Goal: Task Accomplishment & Management: Manage account settings

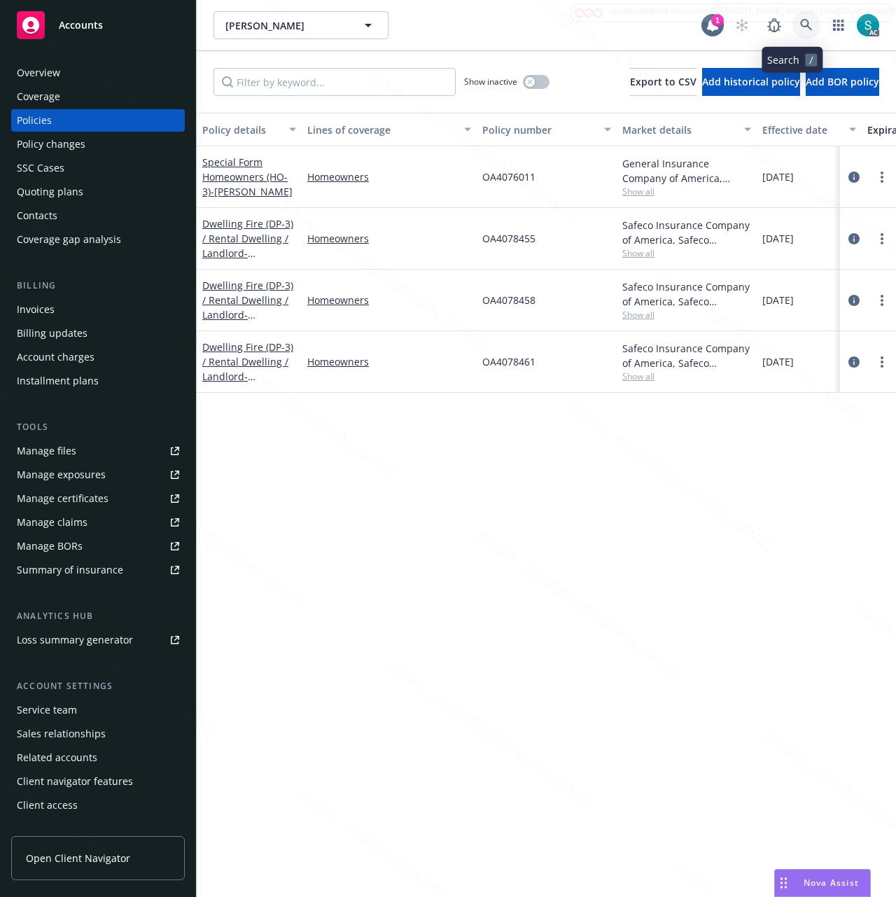
click at [800, 24] on icon at bounding box center [806, 25] width 13 height 13
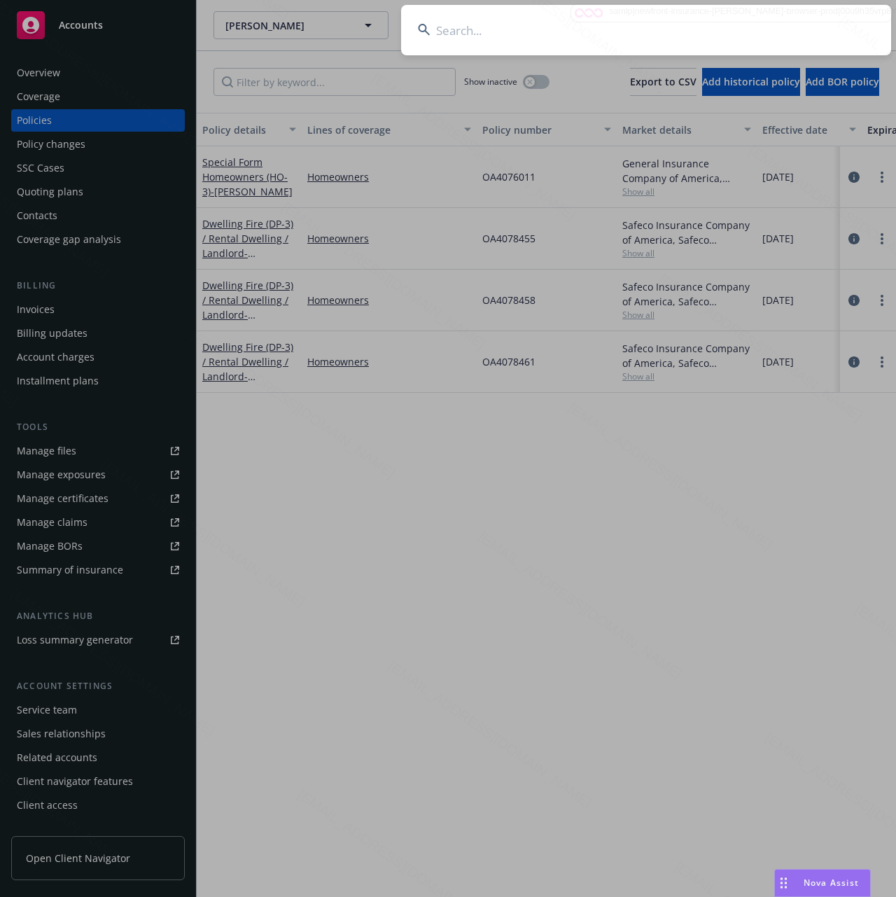
click at [686, 27] on input at bounding box center [646, 30] width 490 height 50
type input "[PERSON_NAME] High"
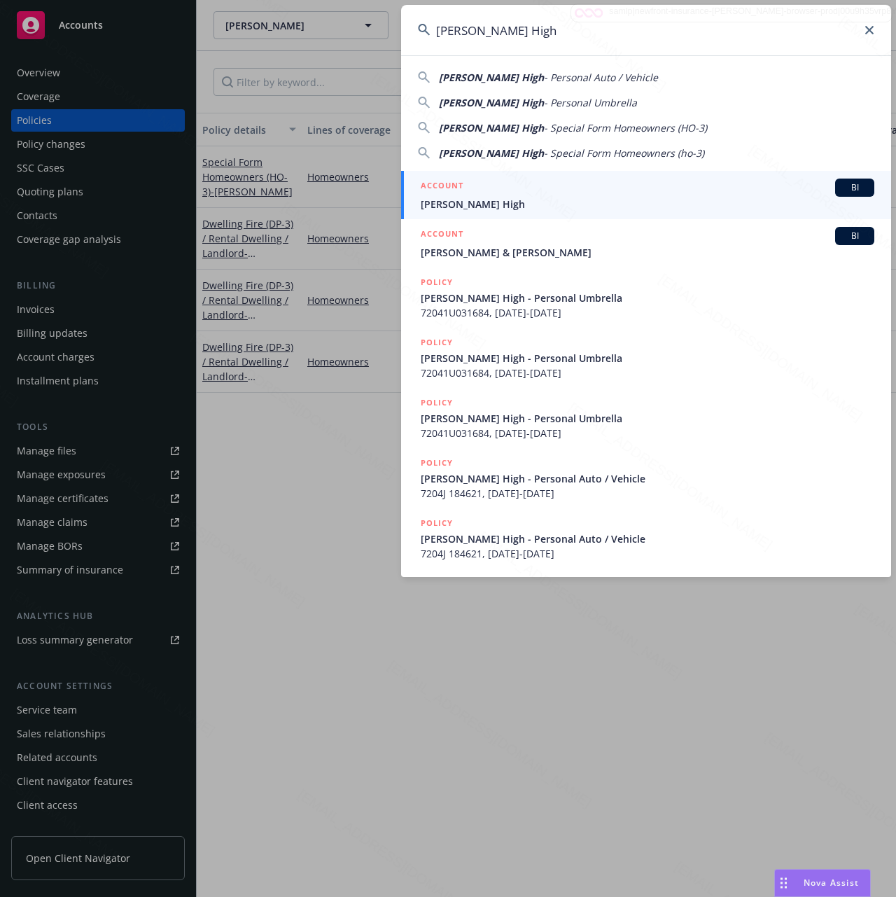
click at [513, 202] on span "[PERSON_NAME] High" at bounding box center [648, 204] width 454 height 15
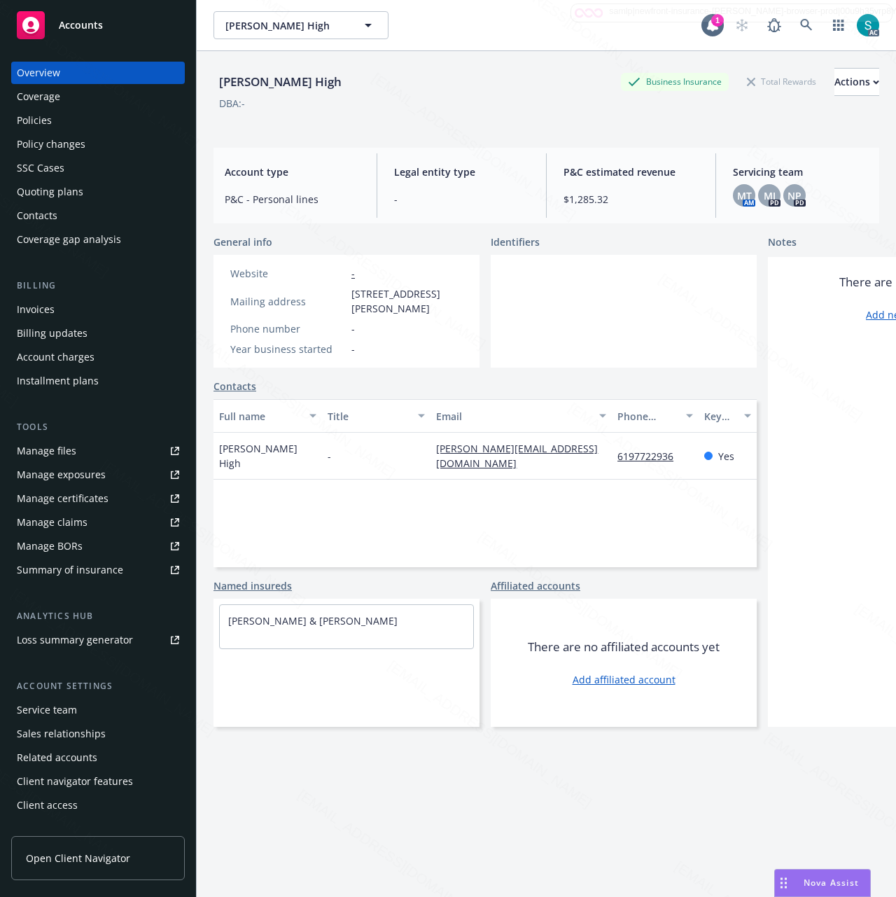
click at [376, 118] on div "[PERSON_NAME] High Business Insurance Total Rewards Actions DBA: -" at bounding box center [547, 96] width 666 height 57
click at [69, 119] on div "Policies" at bounding box center [98, 120] width 162 height 22
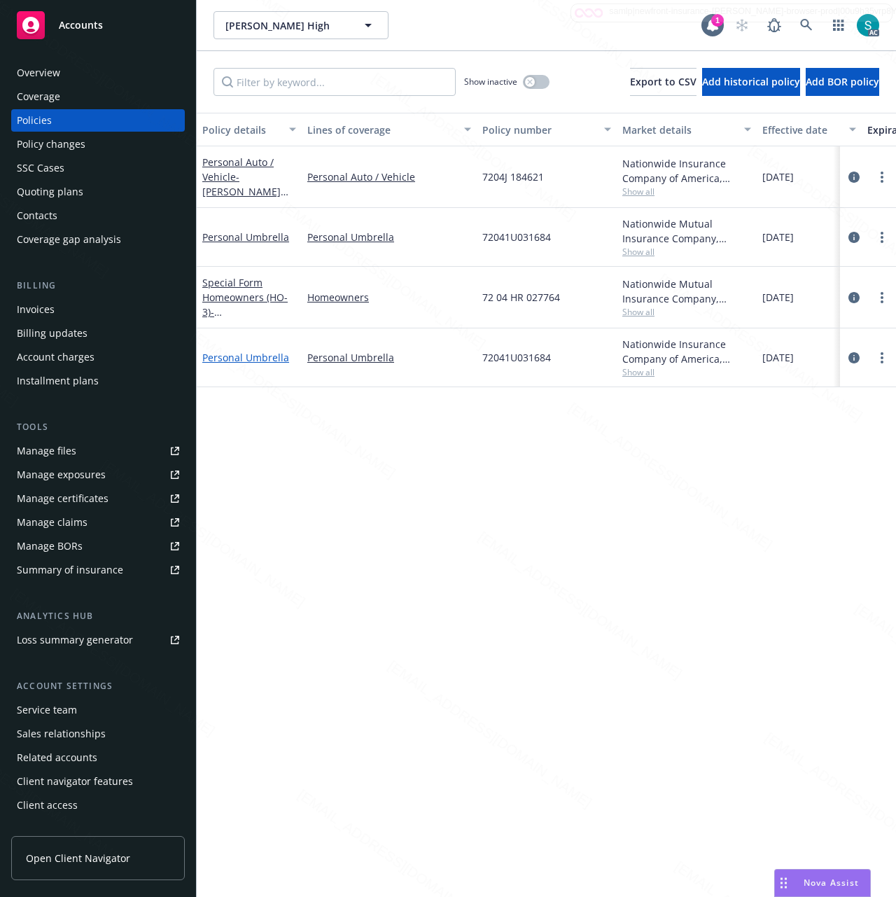
click at [256, 356] on link "Personal Umbrella" at bounding box center [245, 357] width 87 height 13
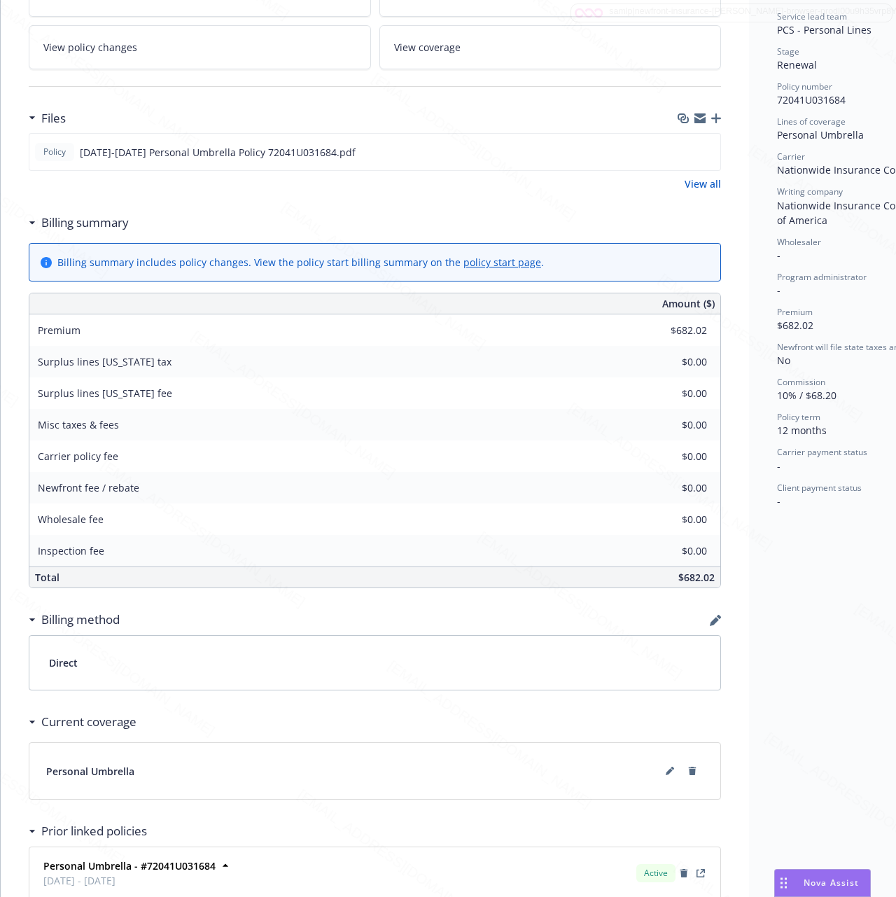
scroll to position [447, 0]
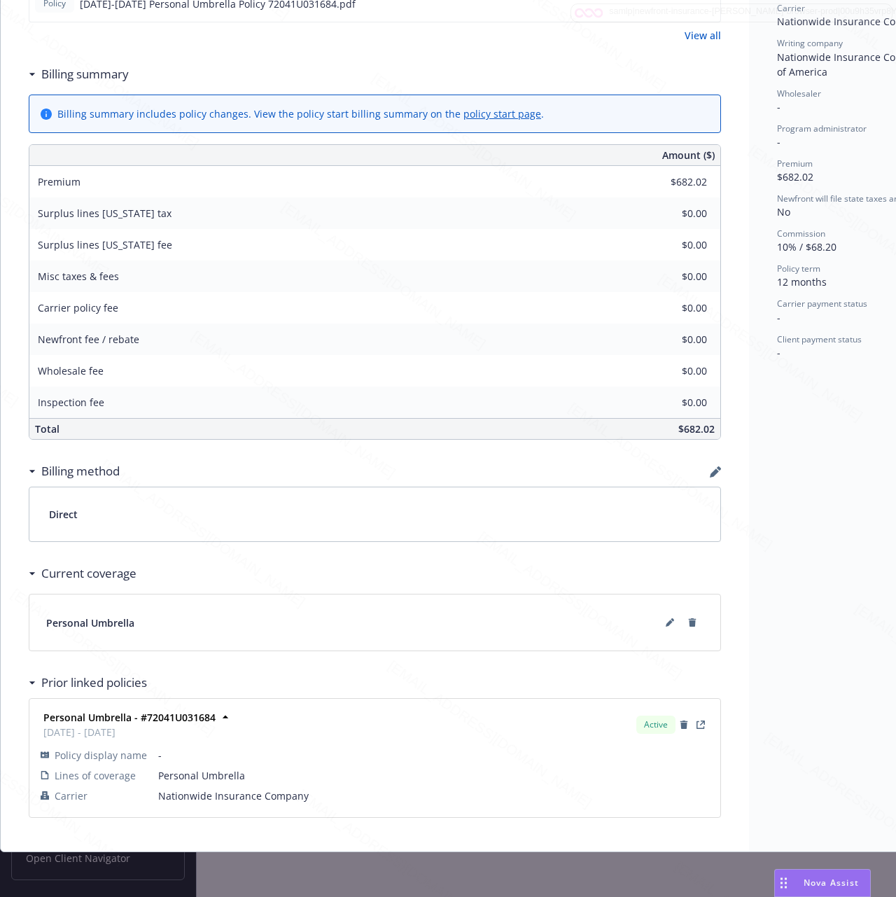
click at [805, 461] on div "Status Upcoming Effective dates [DATE] - [DATE] Producer(s) Newfront Producer S…" at bounding box center [855, 252] width 213 height 1199
click at [666, 618] on icon at bounding box center [670, 622] width 8 height 8
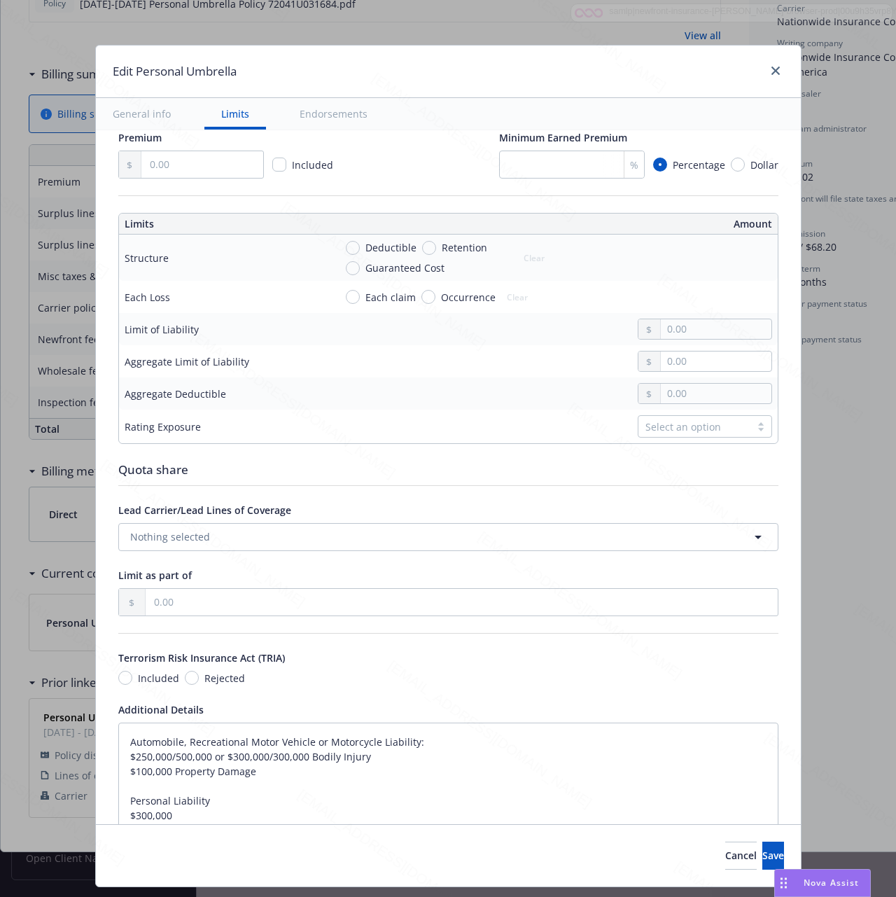
scroll to position [685, 0]
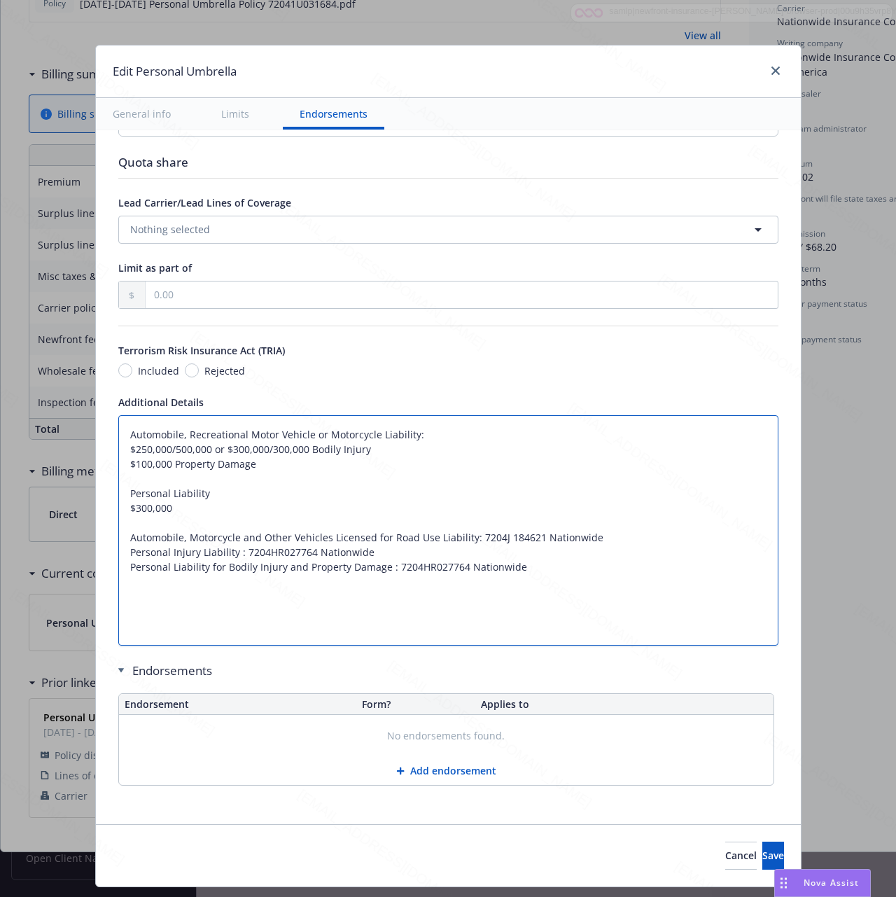
click at [191, 518] on textarea "Automobile, Recreational Motor Vehicle or Motorcycle Liability: $250,000/500,00…" at bounding box center [448, 530] width 660 height 230
click at [210, 434] on textarea "Automobile, Recreational Motor Vehicle or Motorcycle Liability: $250,000/500,00…" at bounding box center [448, 530] width 660 height 230
click at [438, 429] on textarea "Automobile, Recreational Motor Vehicle or Motorcycle Liability: $250,000/500,00…" at bounding box center [448, 530] width 660 height 230
type textarea "x"
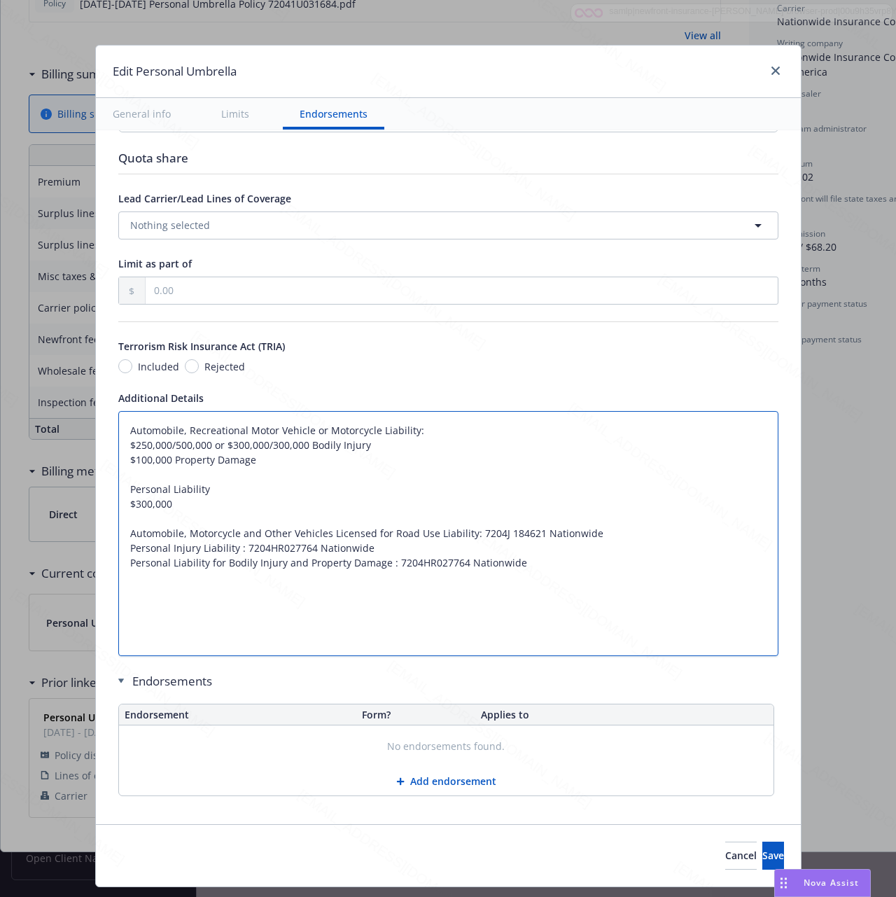
paste textarea "Excess Personal Liability $2,000,000 Each Occurrence"
type textarea "Excess Personal Liability $2,000,000 Each Occurrence Automobile, Recreational M…"
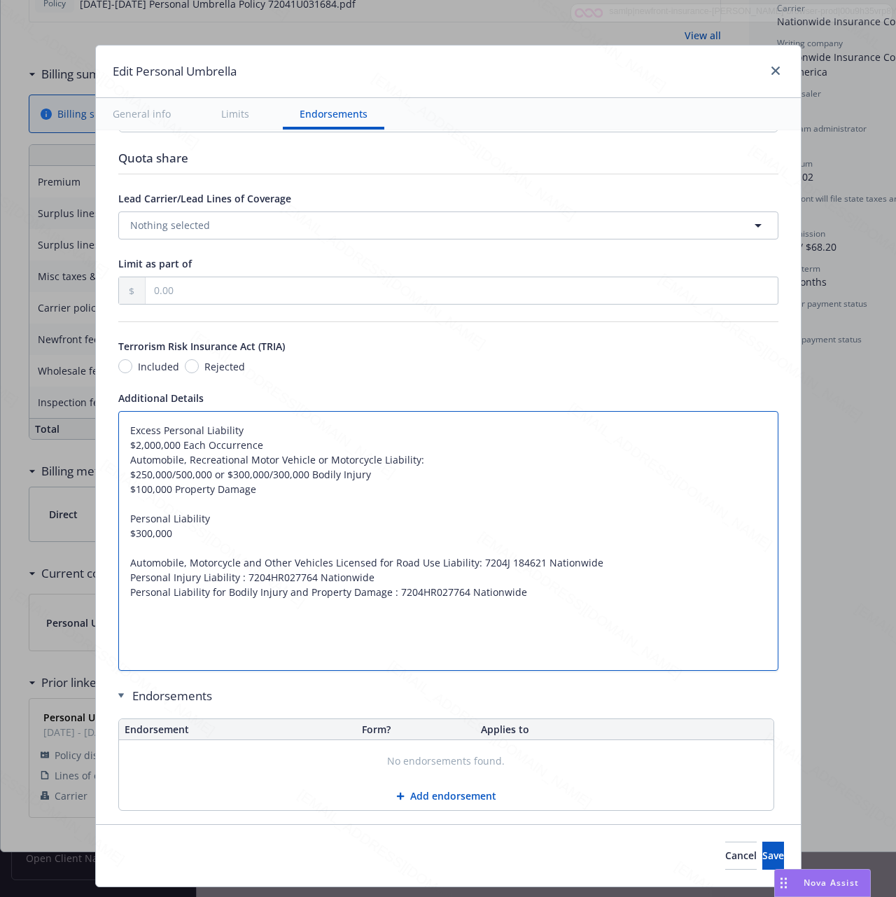
type textarea "x"
type textarea "Excess Personal Liability $2,000,000 Each Occurrence Automobile, Recreational M…"
type textarea "x"
type textarea "Excess Personal Liability $2,000,000 Each Occurrence Automobile, Recreational M…"
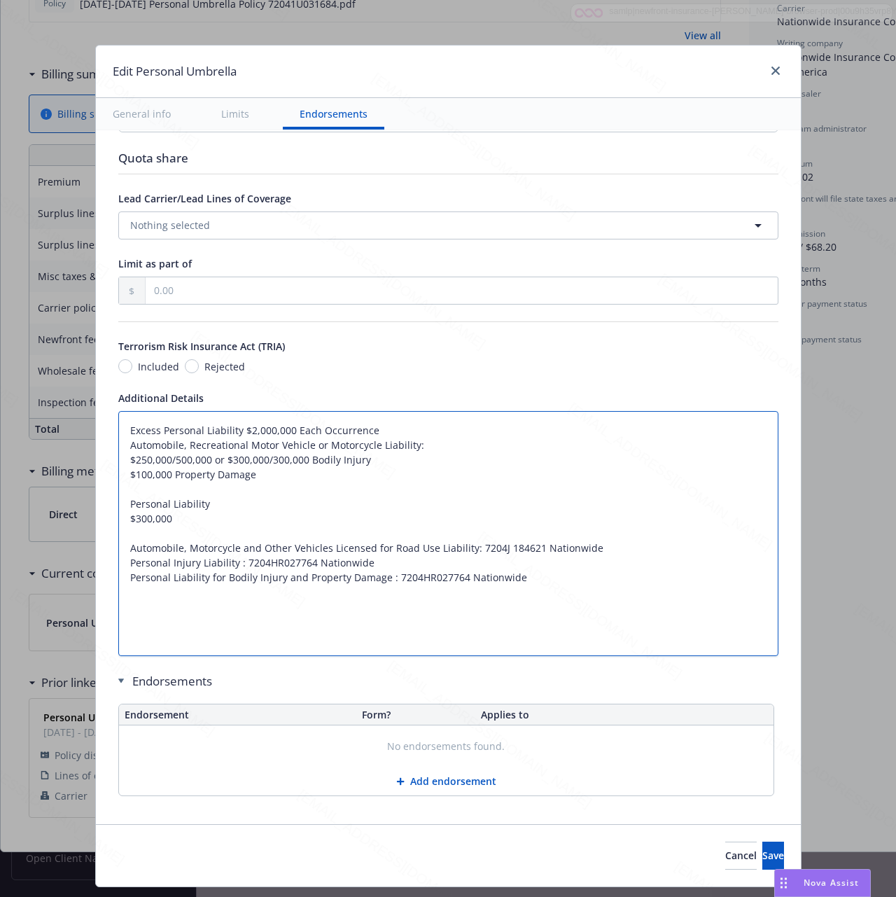
type textarea "x"
type textarea "Excess Personal Liability : $2,000,000 Each Occurrence Automobile, Recreational…"
click at [375, 426] on textarea "Excess Personal Liability : $2,000,000 Each Occurrence Automobile, Recreational…" at bounding box center [448, 533] width 660 height 245
type textarea "x"
type textarea "Excess Personal Liability : $2,000,000 Each Occurrence Automobile, Recreational…"
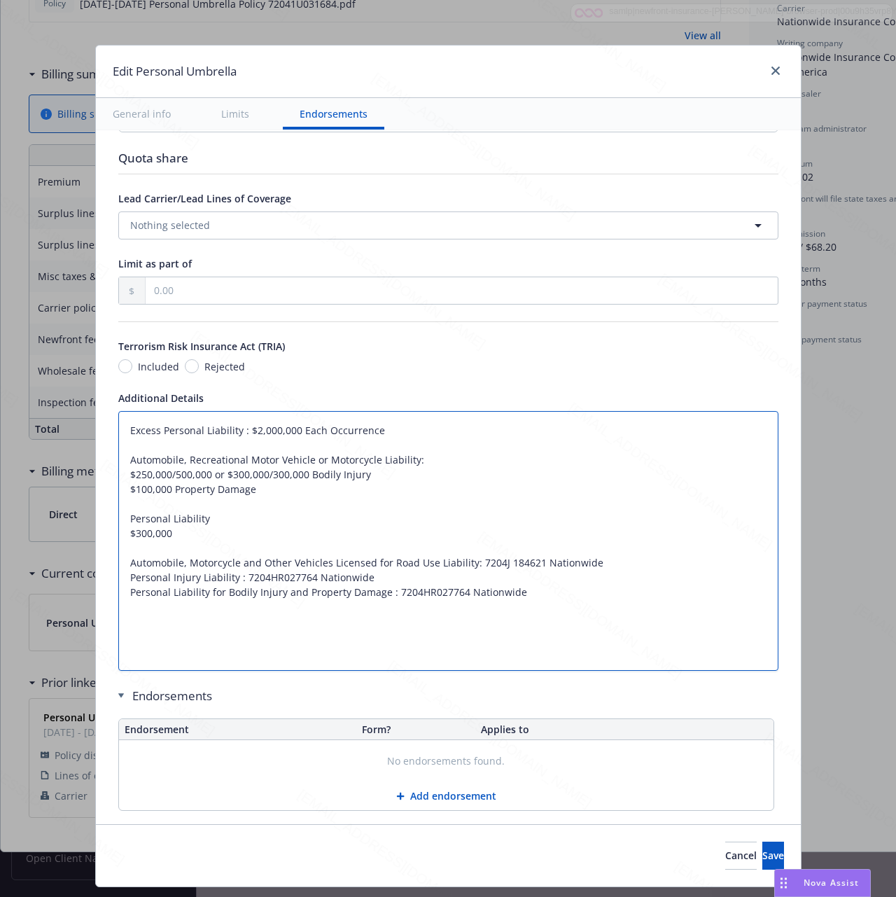
click at [149, 455] on textarea "Excess Personal Liability : $2,000,000 Each Occurrence Automobile, Recreational…" at bounding box center [448, 541] width 660 height 260
type textarea "x"
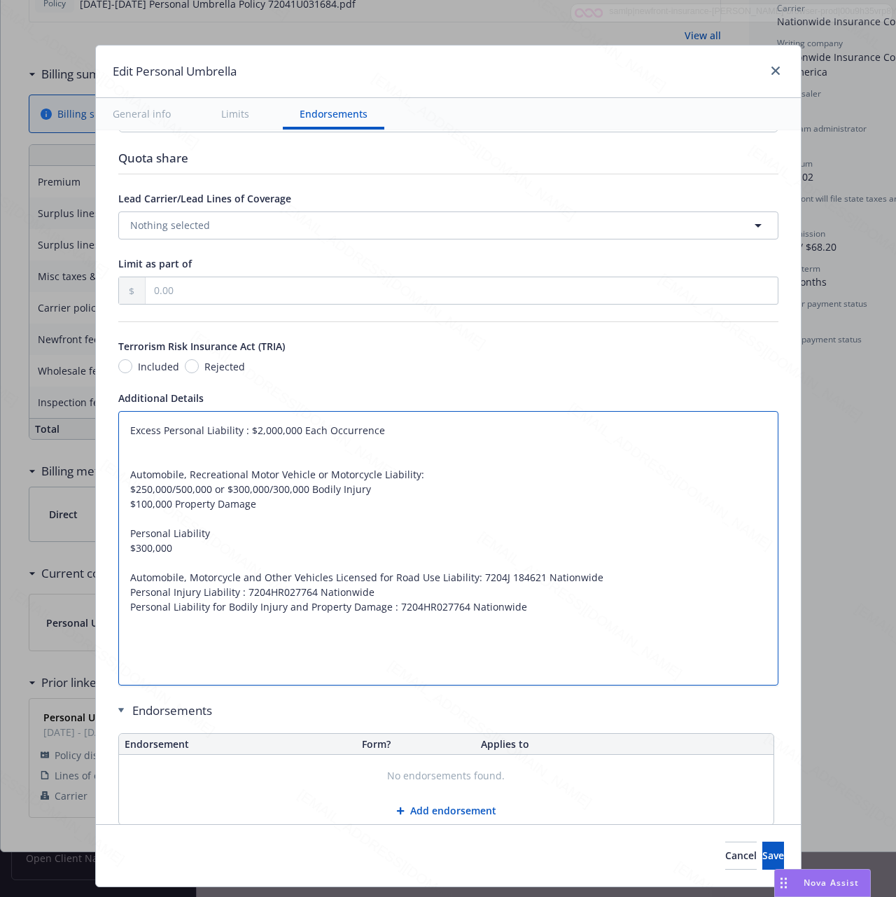
paste textarea "Schedule of Required Underlying Insurances"
type textarea "Excess Personal Liability : $2,000,000 Each Occurrence Schedule of Required Und…"
click at [182, 527] on textarea "Excess Personal Liability : $2,000,000 Each Occurrence Schedule of Required Und…" at bounding box center [448, 548] width 660 height 274
type textarea "x"
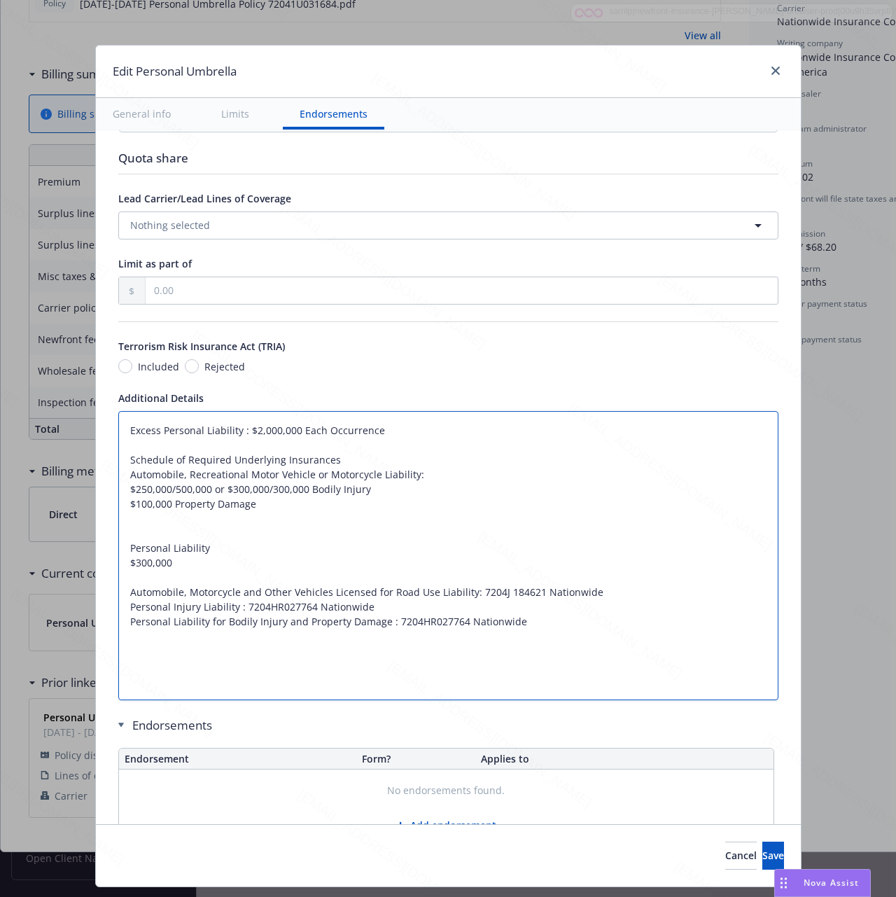
paste textarea "Underlying"
type textarea "Excess Personal Liability : $2,000,000 Each Occurrence Schedule of Required Und…"
drag, startPoint x: 185, startPoint y: 533, endPoint x: 63, endPoint y: 533, distance: 121.8
click at [63, 533] on div "Edit Personal Umbrella General info Limits Endorsements Display name Coverage t…" at bounding box center [448, 448] width 896 height 897
type textarea "x"
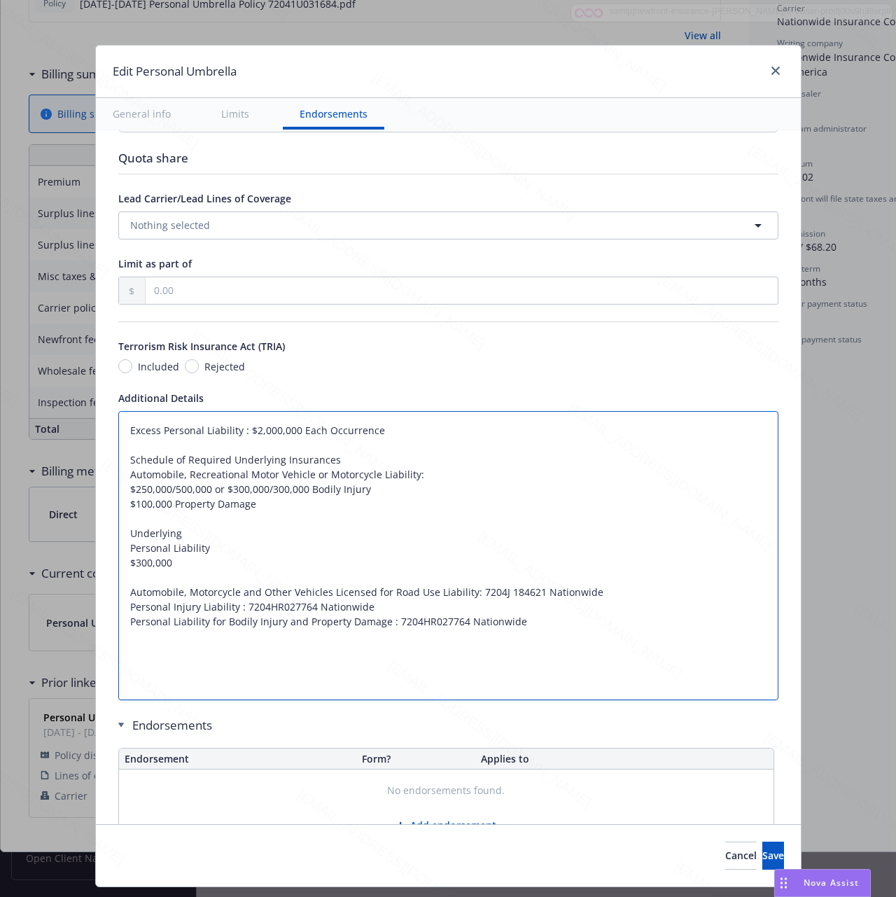
type textarea "Excess Personal Liability : $2,000,000 Each Occurrence Schedule of Required Und…"
type textarea "x"
type textarea "Excess Personal Liability : $2,000,000 Each Occurrence Schedule of Required Und…"
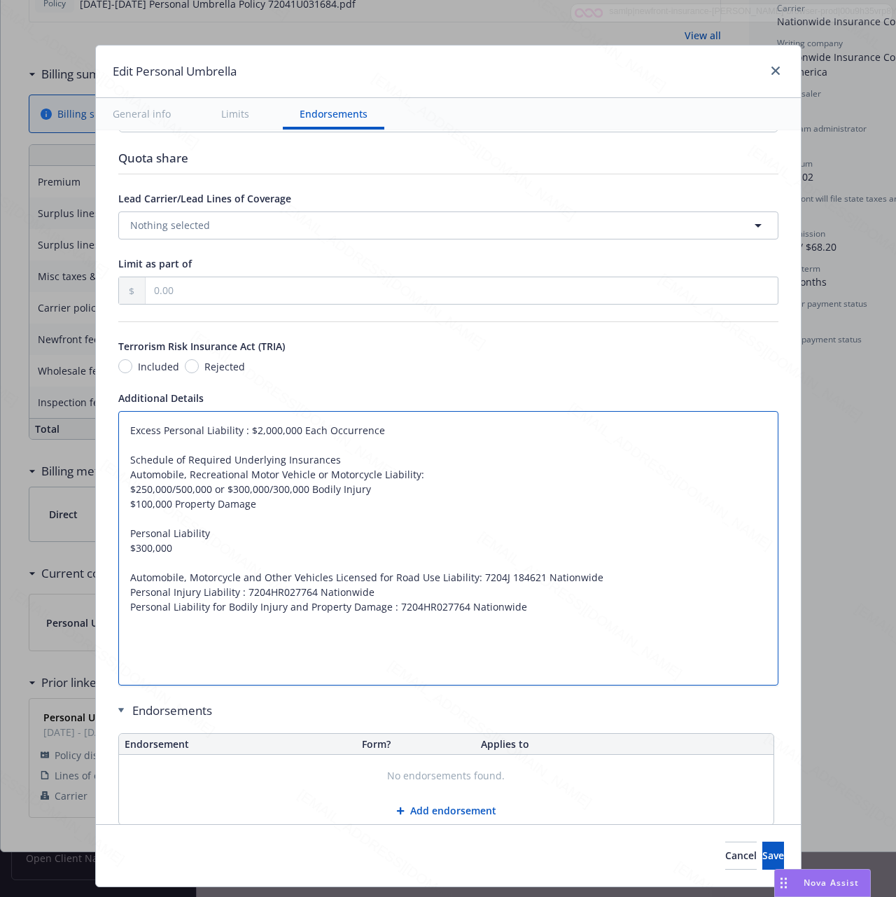
type textarea "x"
type textarea "Excess Personal Liability : $2,000,000 Each Occurrence Schedule of Required Und…"
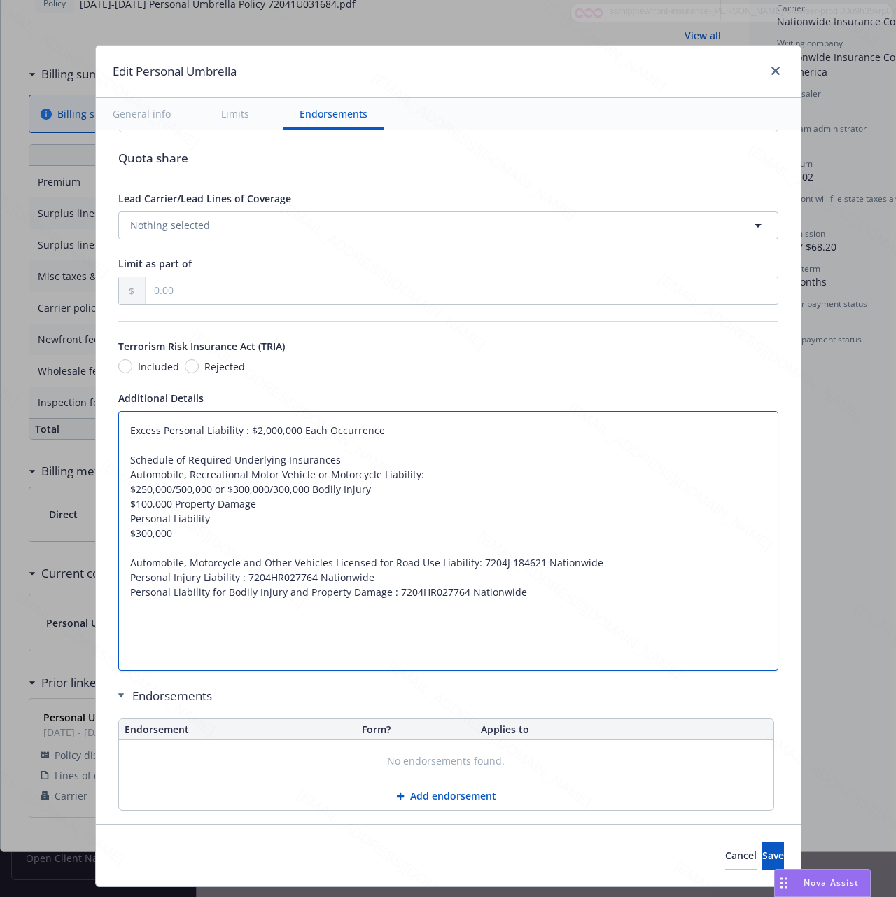
type textarea "x"
type textarea "Excess Personal Liability : $2,000,000 Each Occurrence Schedule of Required Und…"
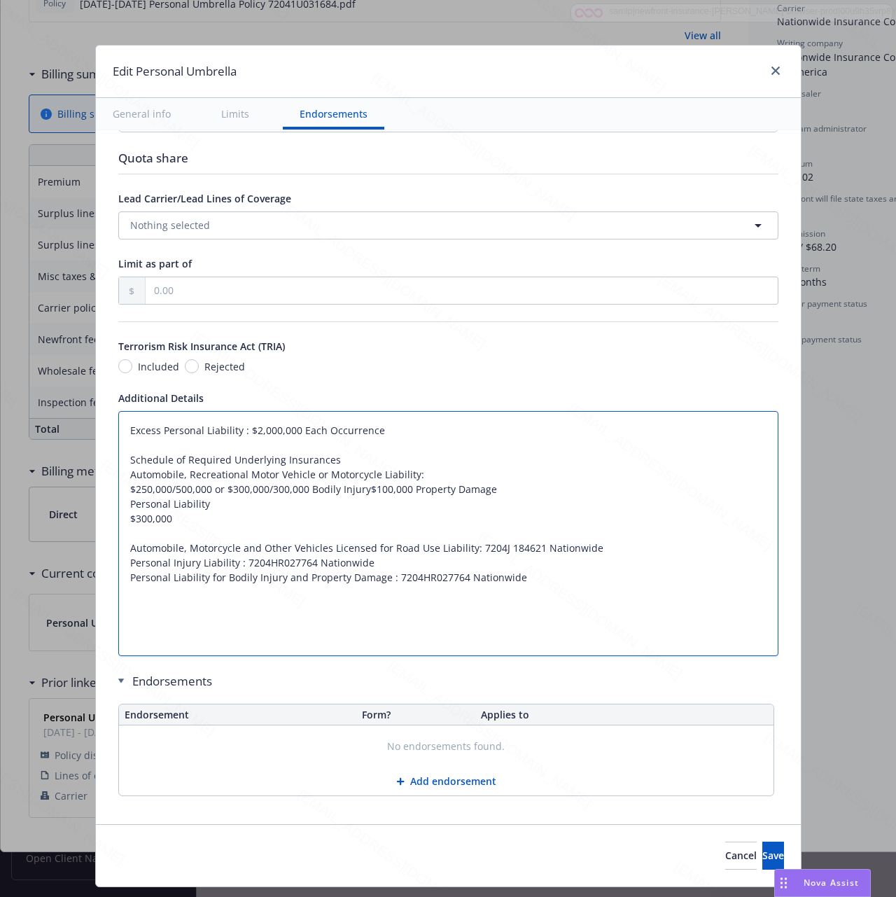
type textarea "x"
type textarea "Excess Personal Liability : $2,000,000 Each Occurrence Schedule of Required Und…"
type textarea "x"
type textarea "Excess Personal Liability : $2,000,000 Each Occurrence Schedule of Required Und…"
type textarea "x"
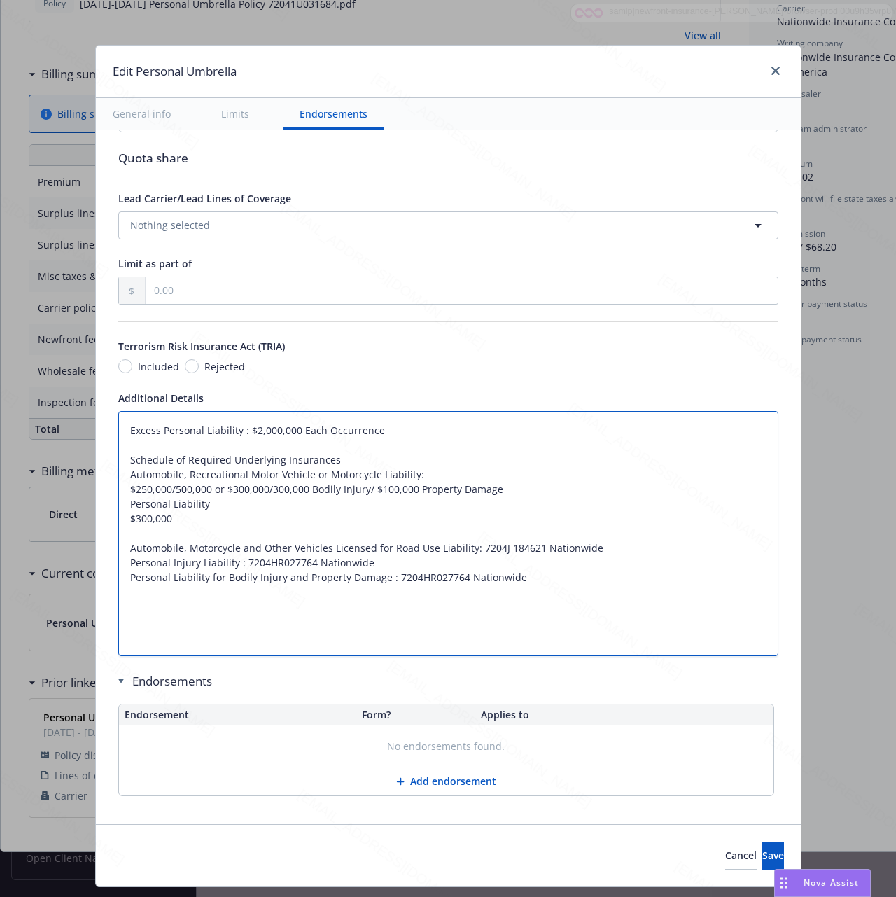
type textarea "Excess Personal Liability : $2,000,000 Each Occurrence Schedule of Required Und…"
click at [519, 494] on textarea "Excess Personal Liability : $2,000,000 Each Occurrence Schedule of Required Und…" at bounding box center [448, 533] width 660 height 245
type textarea "x"
type textarea "Excess Personal Liability : $2,000,000 Each Occurrence Schedule of Required Und…"
type textarea "x"
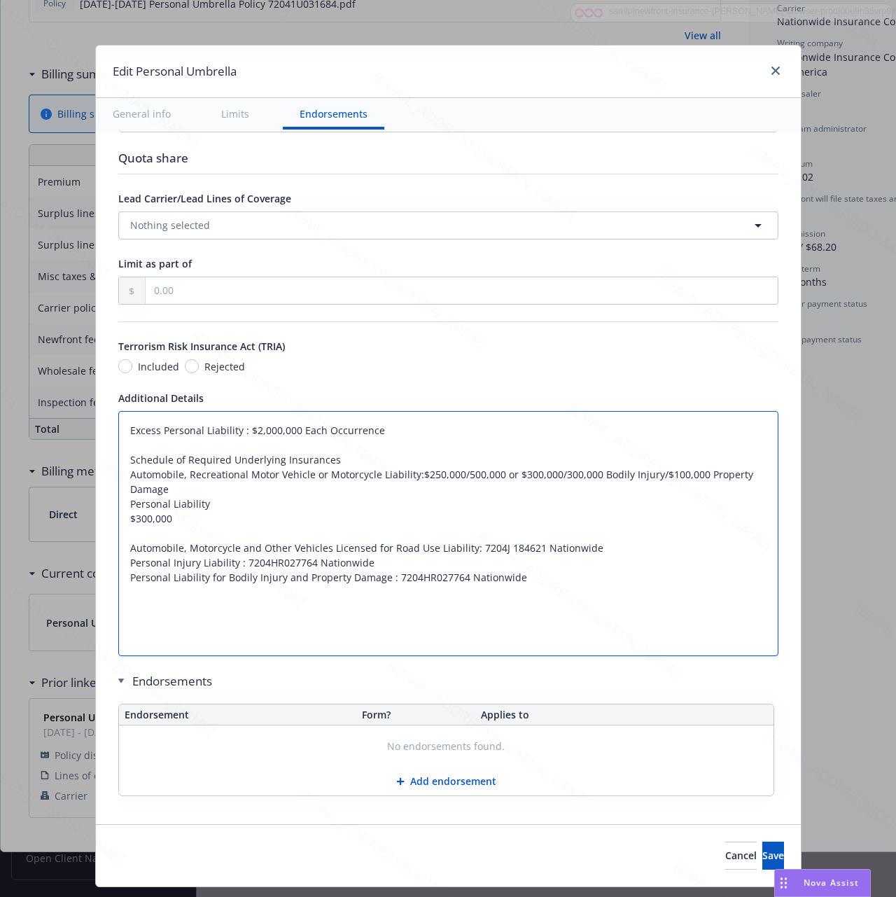
type textarea "Excess Personal Liability : $2,000,000 Each Occurrence Schedule of Required Und…"
type textarea "x"
type textarea "Excess Personal Liability : $2,000,000 Each Occurrence Schedule of Required Und…"
type textarea "x"
type textarea "Excess Personal Liability : $2,000,000 Each Occurrence Schedule of Required Und…"
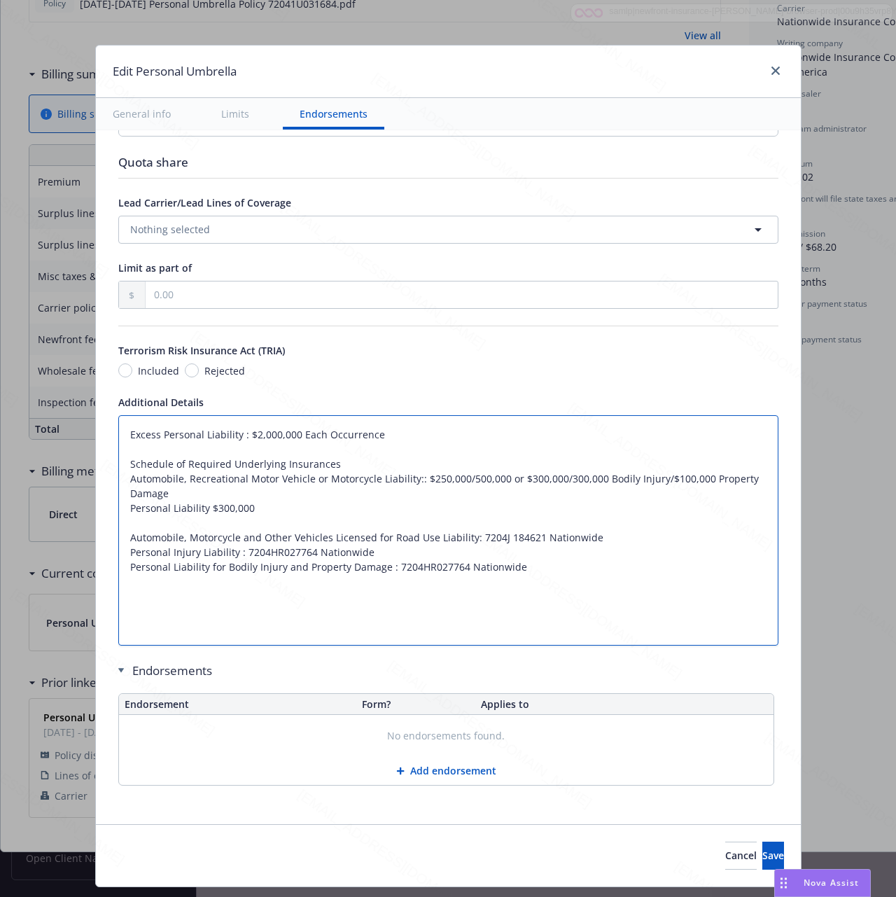
type textarea "x"
type textarea "Excess Personal Liability : $2,000,000 Each Occurrence Schedule of Required Und…"
type textarea "x"
type textarea "Excess Personal Liability : $2,000,000 Each Occurrence Schedule of Required Und…"
type textarea "x"
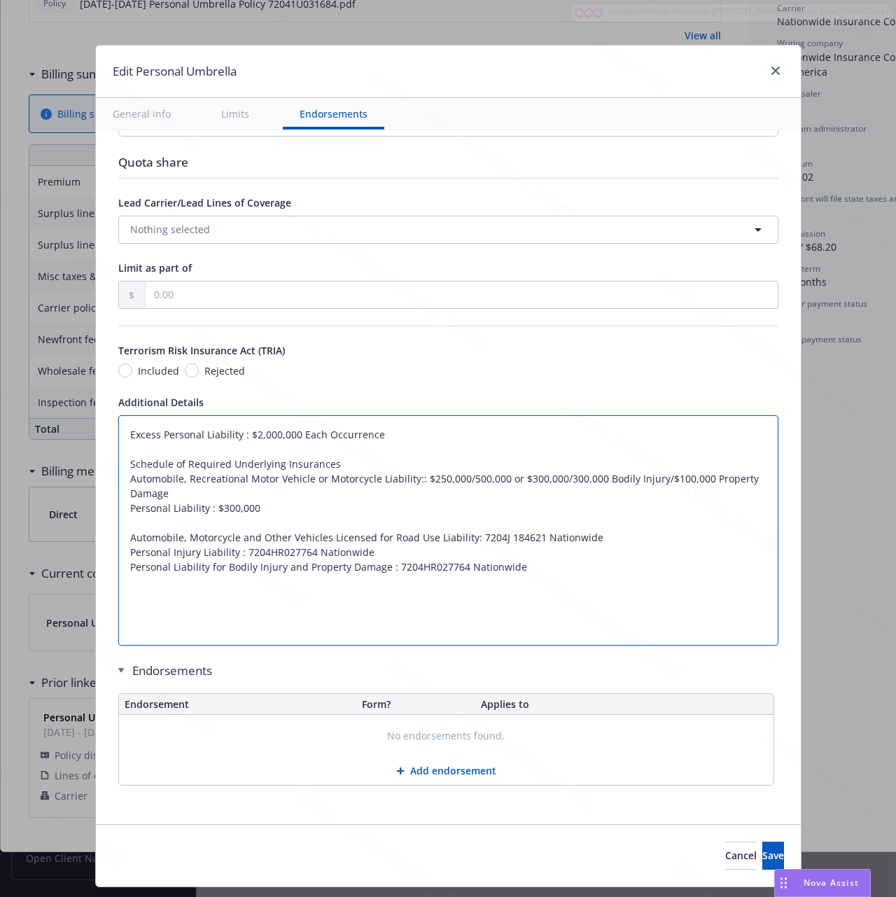
type textarea "Excess Personal Liability : $2,000,000 Each Occurrence Schedule of Required Und…"
click at [300, 521] on textarea "Excess Personal Liability : $2,000,000 Each Occurrence Schedule of Required Und…" at bounding box center [448, 530] width 660 height 230
type textarea "x"
type textarea "Excess Personal Liability : $2,000,000 Each Occurrence Schedule of Required Und…"
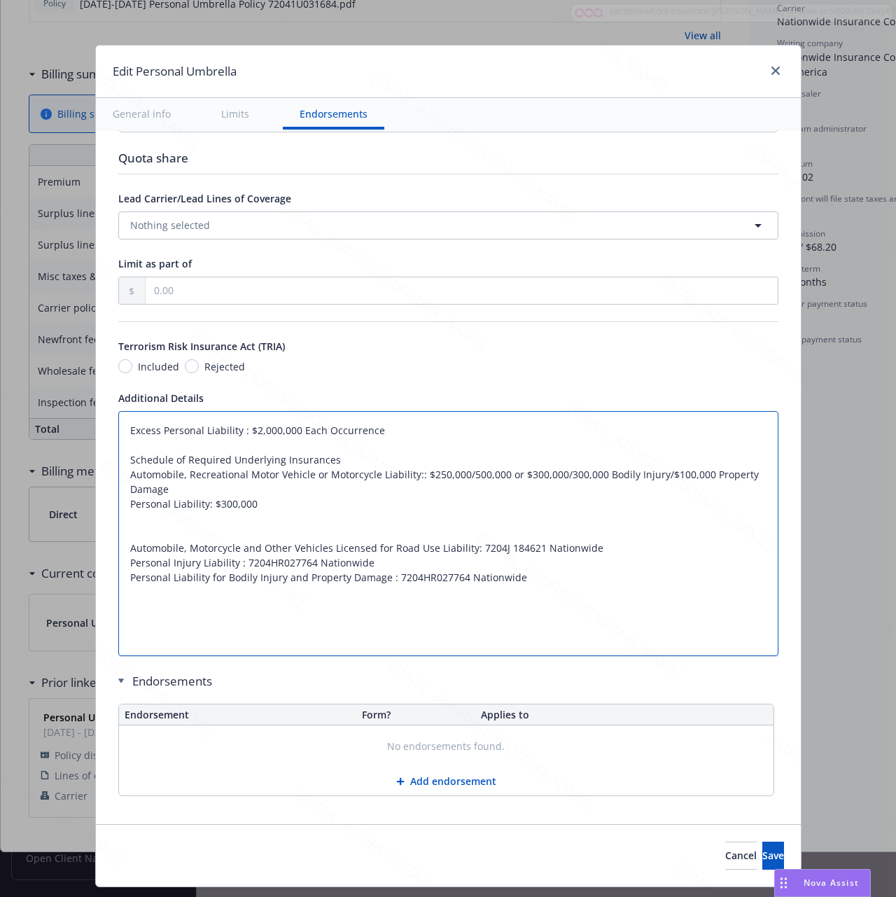
paste textarea "Underlying"
type textarea "x"
type textarea "Excess Personal Liability : $2,000,000 Each Occurrence Schedule of Required Und…"
click at [358, 656] on textarea "Excess Personal Liability : $2,000,000 Each Occurrence Schedule of Required Und…" at bounding box center [448, 533] width 660 height 245
type textarea "x"
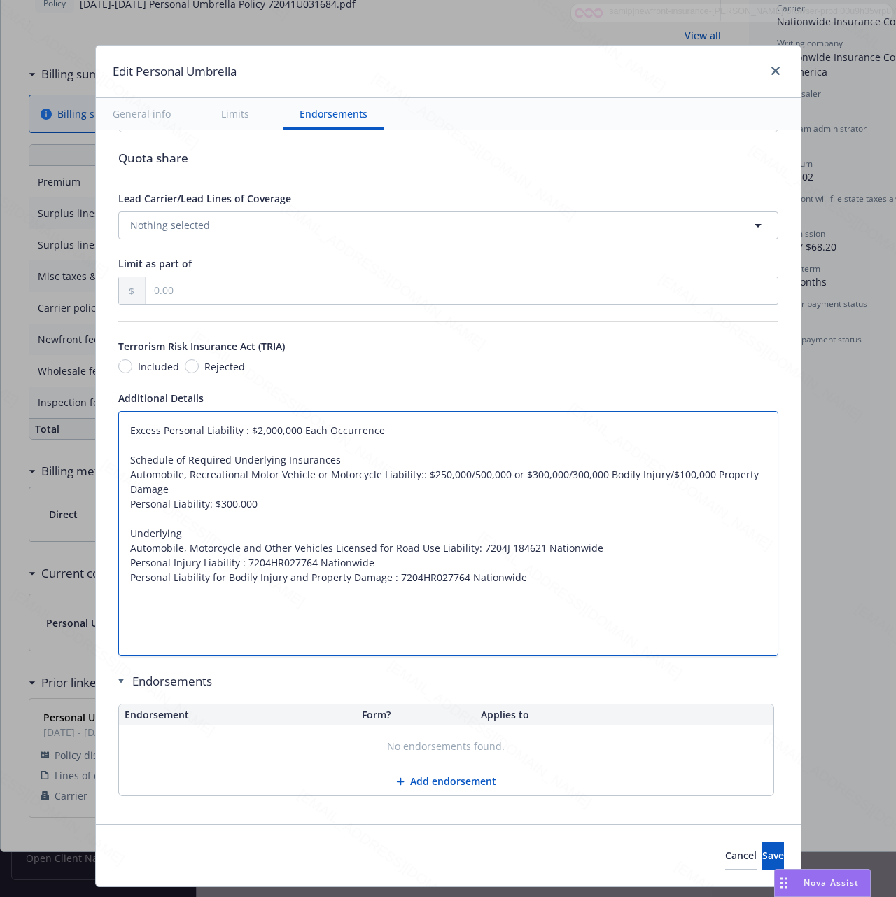
type textarea "Excess Personal Liability : $2,000,000 Each Occurrence Schedule of Required Und…"
type textarea "x"
type textarea "Excess Personal Liability : $2,000,000 Each Occurrence Schedule of Required Und…"
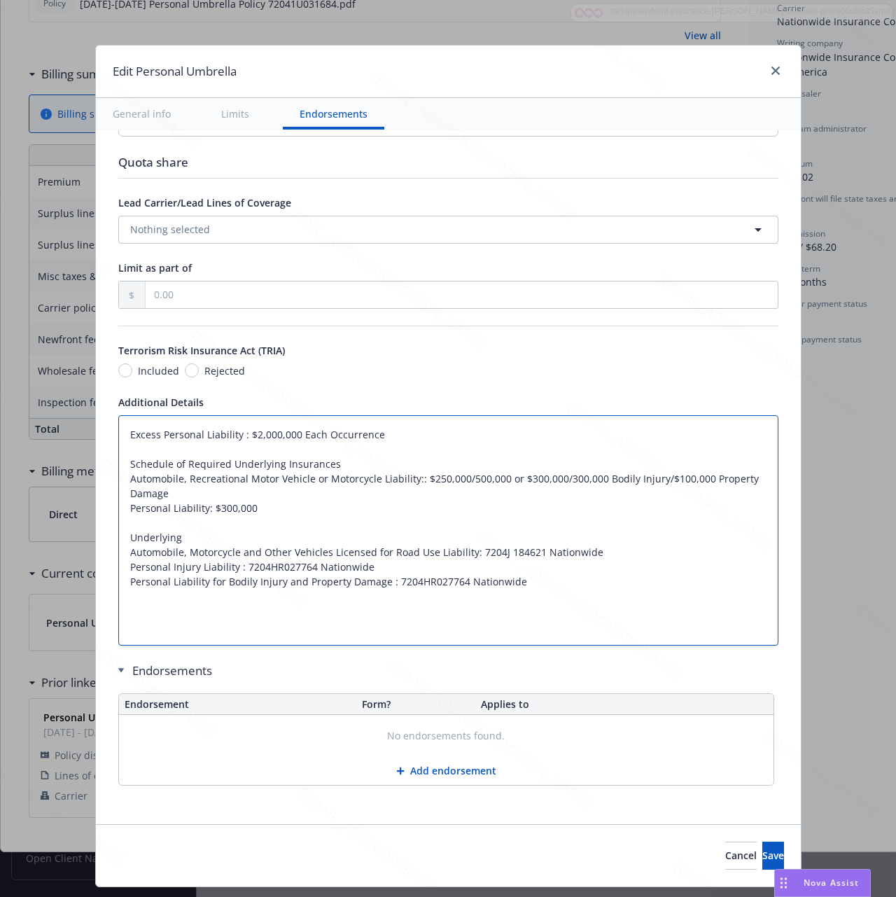
type textarea "x"
type textarea "Excess Personal Liability : $2,000,000 Each Occurrence Schedule of Required Und…"
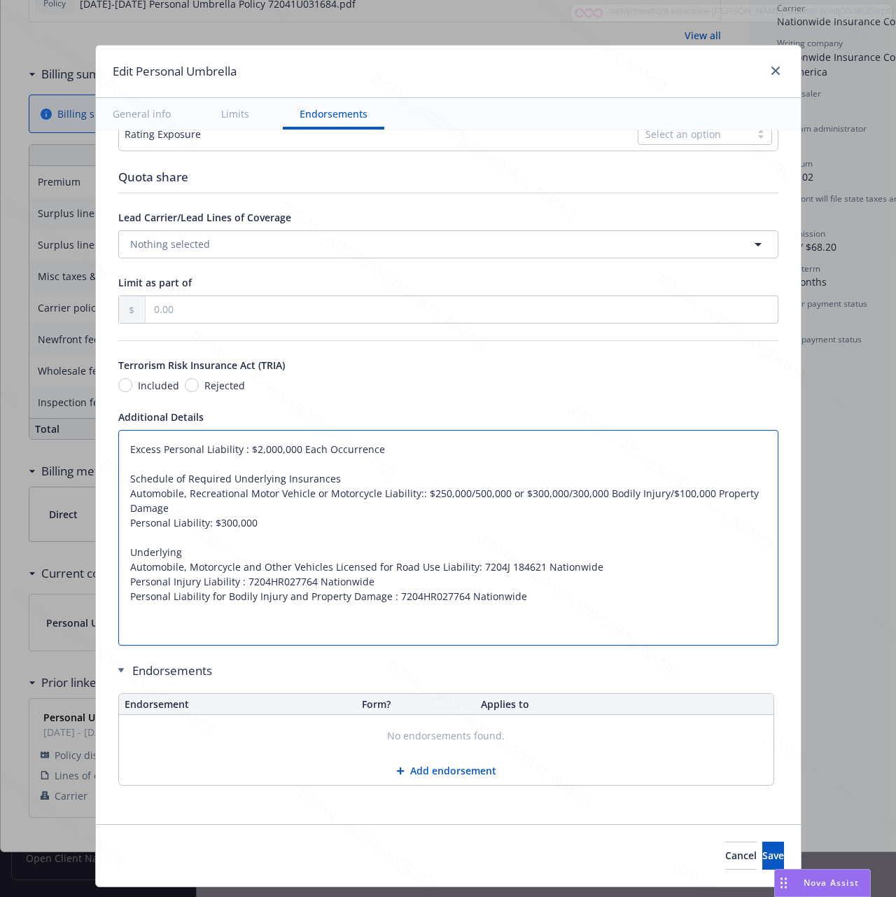
type textarea "x"
type textarea "Excess Personal Liability : $2,000,000 Each Occurrence Schedule of Required Und…"
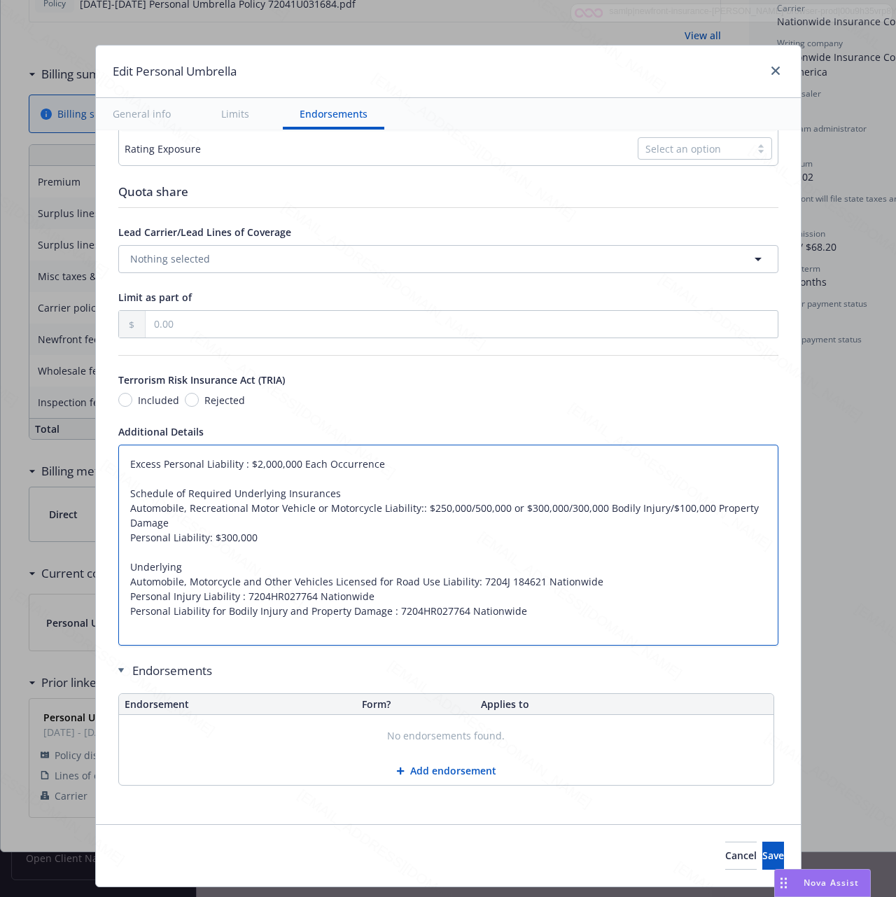
type textarea "x"
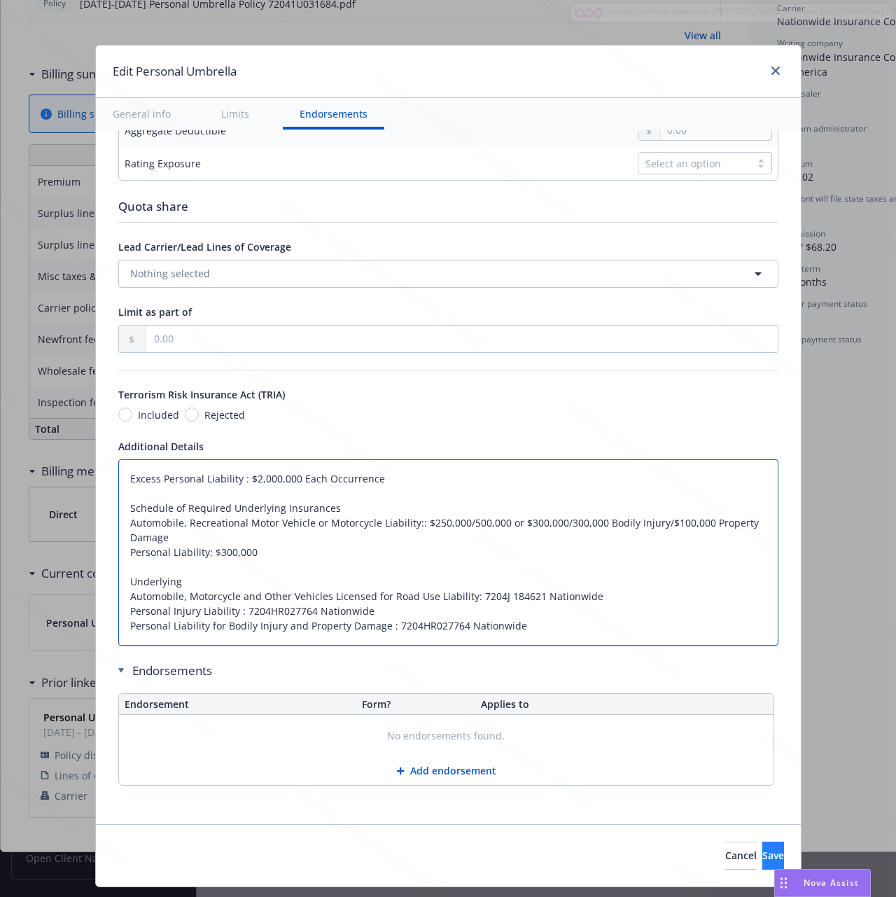
type textarea "Excess Personal Liability : $2,000,000 Each Occurrence Schedule of Required Und…"
click at [763, 850] on button "Save" at bounding box center [774, 856] width 22 height 28
type textarea "x"
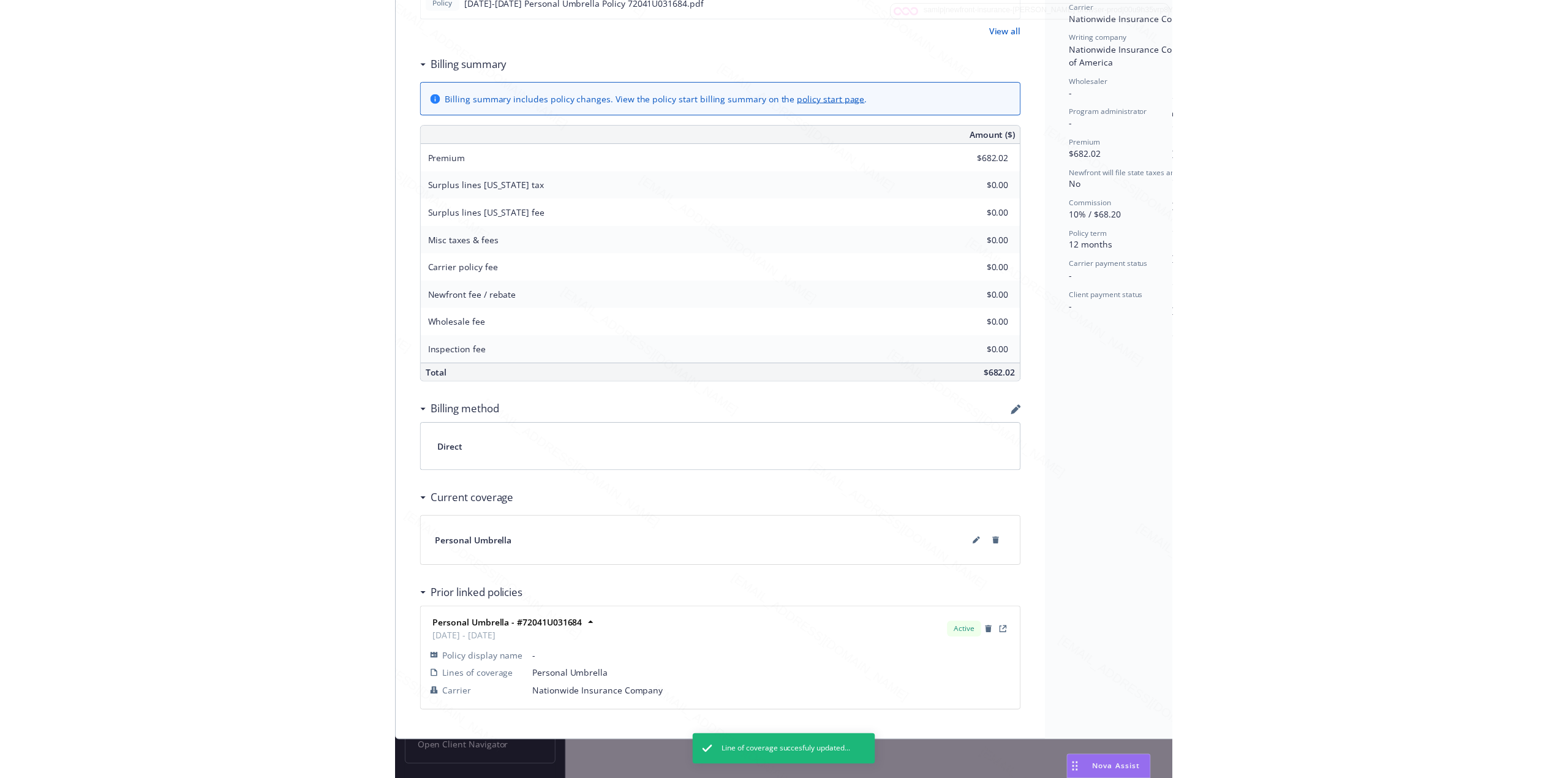
scroll to position [0, 0]
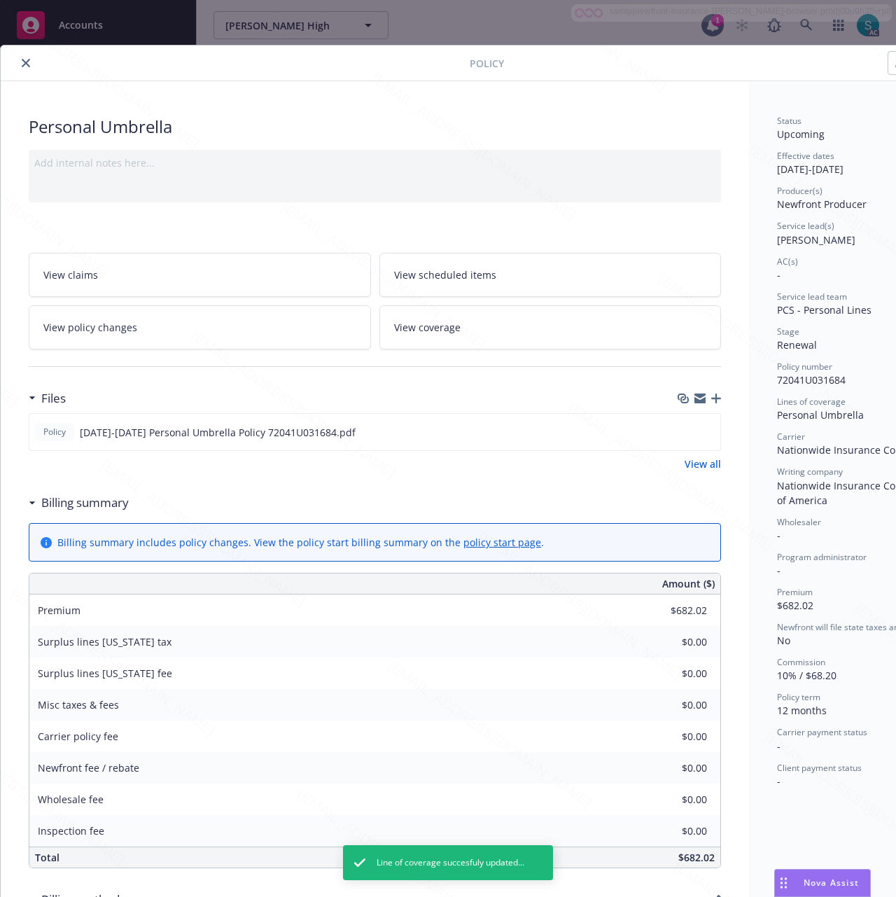
click at [443, 272] on span "View scheduled items" at bounding box center [445, 274] width 102 height 15
click at [26, 62] on icon "close" at bounding box center [26, 63] width 8 height 8
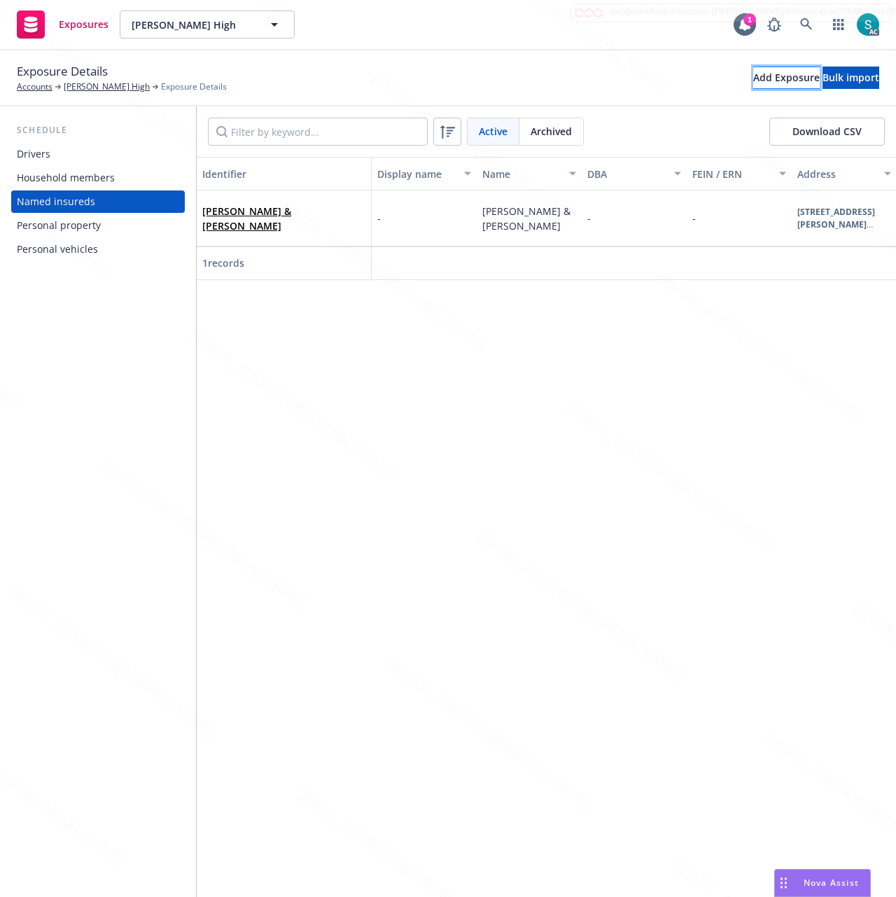
click at [753, 77] on div "Add Exposure" at bounding box center [786, 77] width 67 height 21
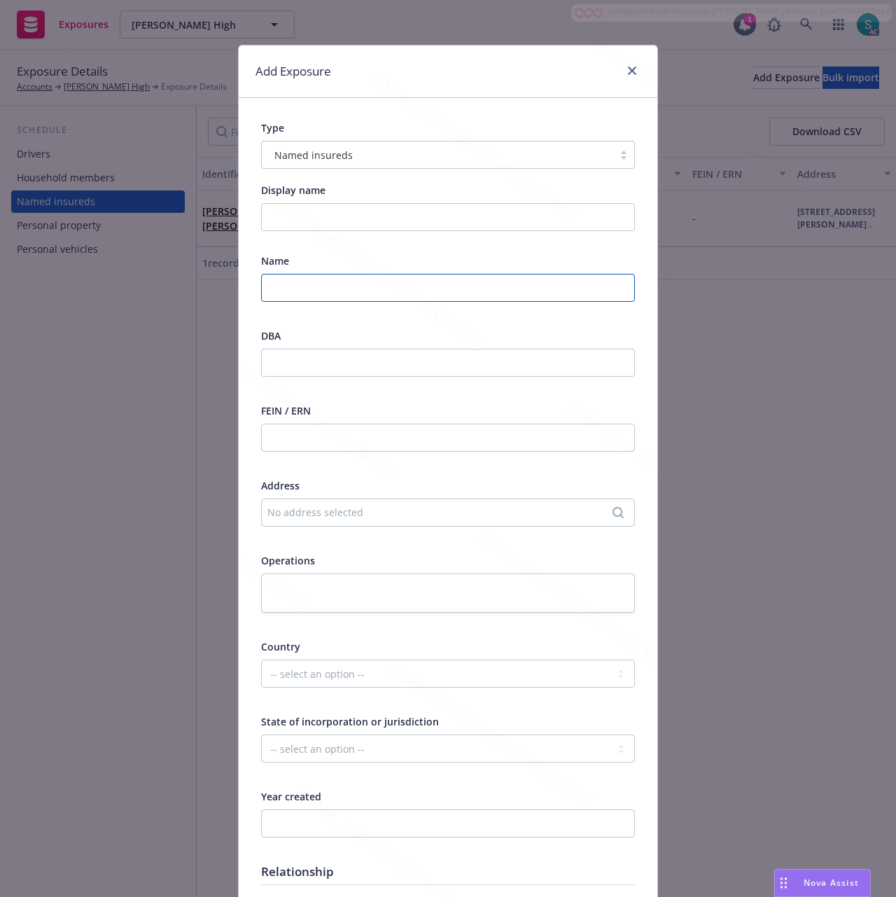
click at [304, 294] on input "text" at bounding box center [448, 288] width 374 height 28
paste input "Chris P High & Laura D High"
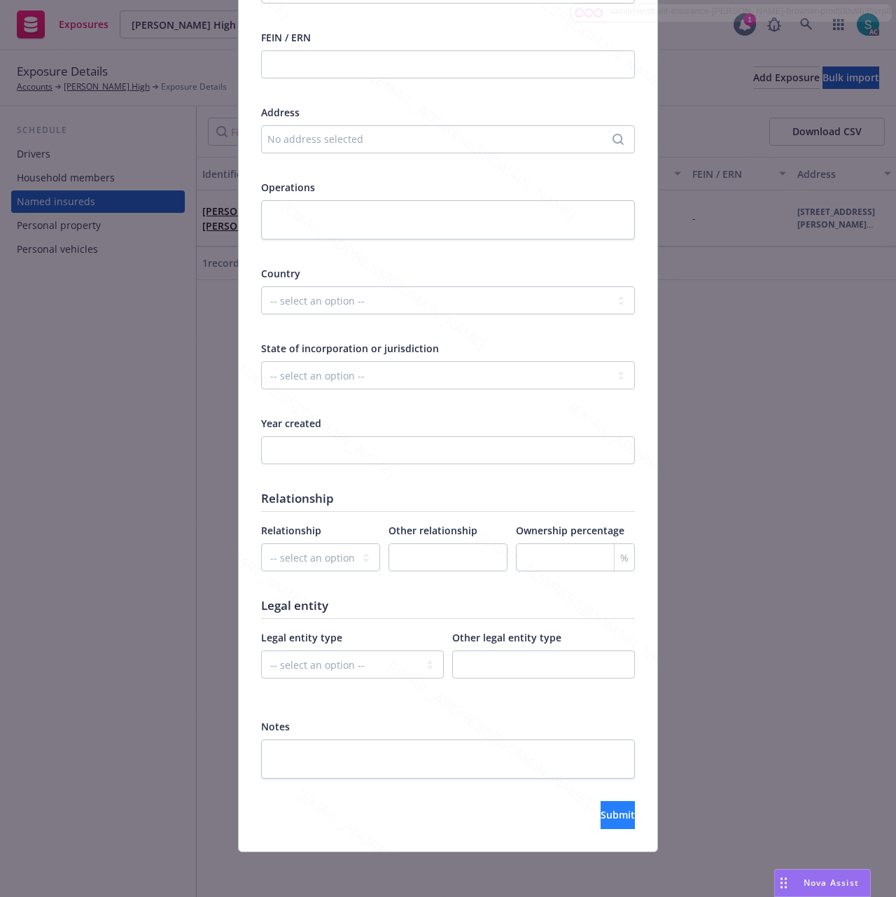
type input "Chris P High & Laura D High"
click at [611, 812] on button "Submit" at bounding box center [618, 815] width 34 height 28
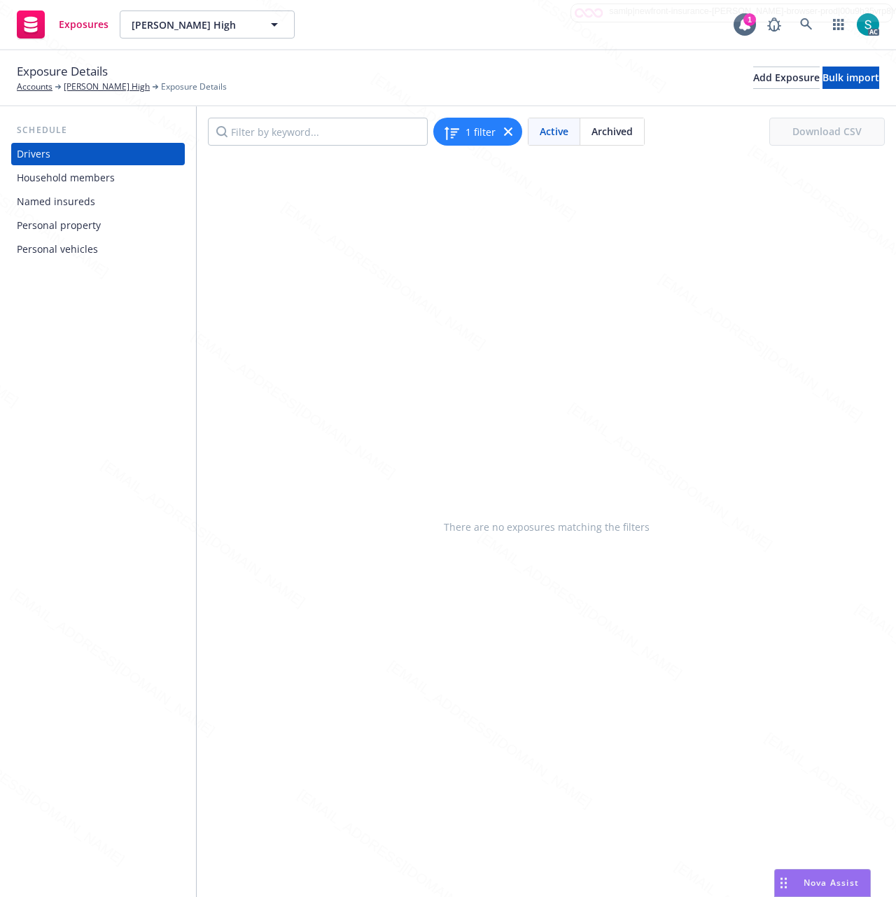
click at [85, 174] on div "Household members" at bounding box center [66, 178] width 98 height 22
click at [69, 197] on div "Named insureds" at bounding box center [56, 201] width 78 height 22
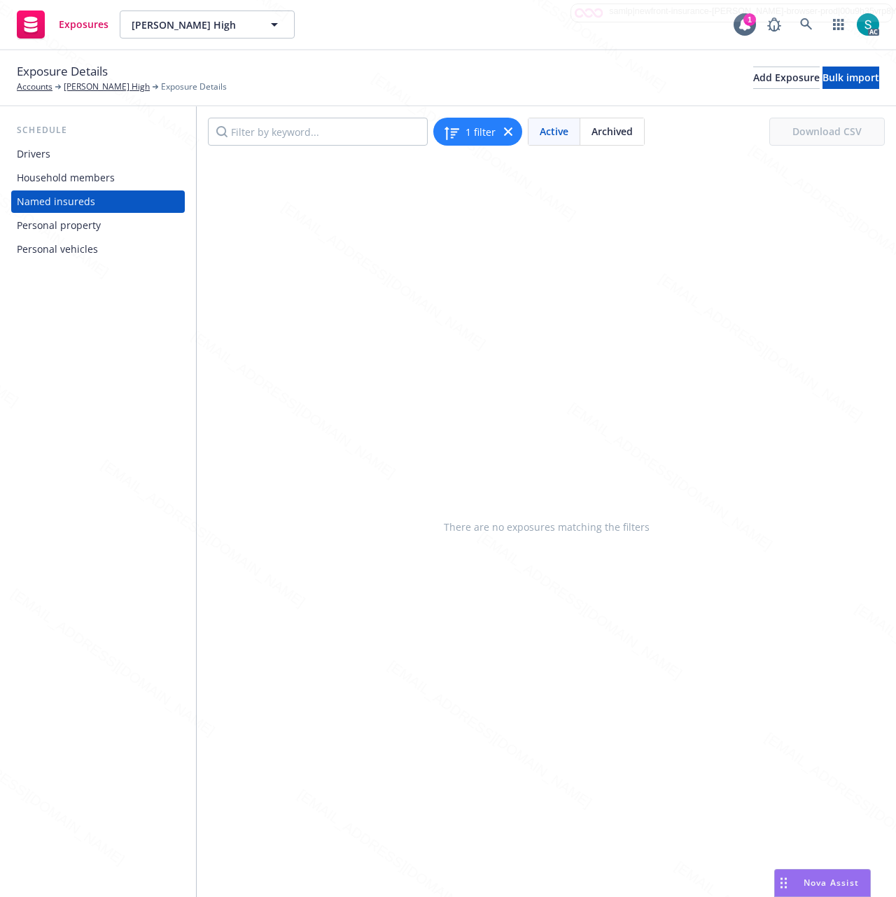
click at [74, 218] on div "Personal property" at bounding box center [59, 225] width 84 height 22
click at [79, 238] on div "Personal vehicles" at bounding box center [57, 249] width 81 height 22
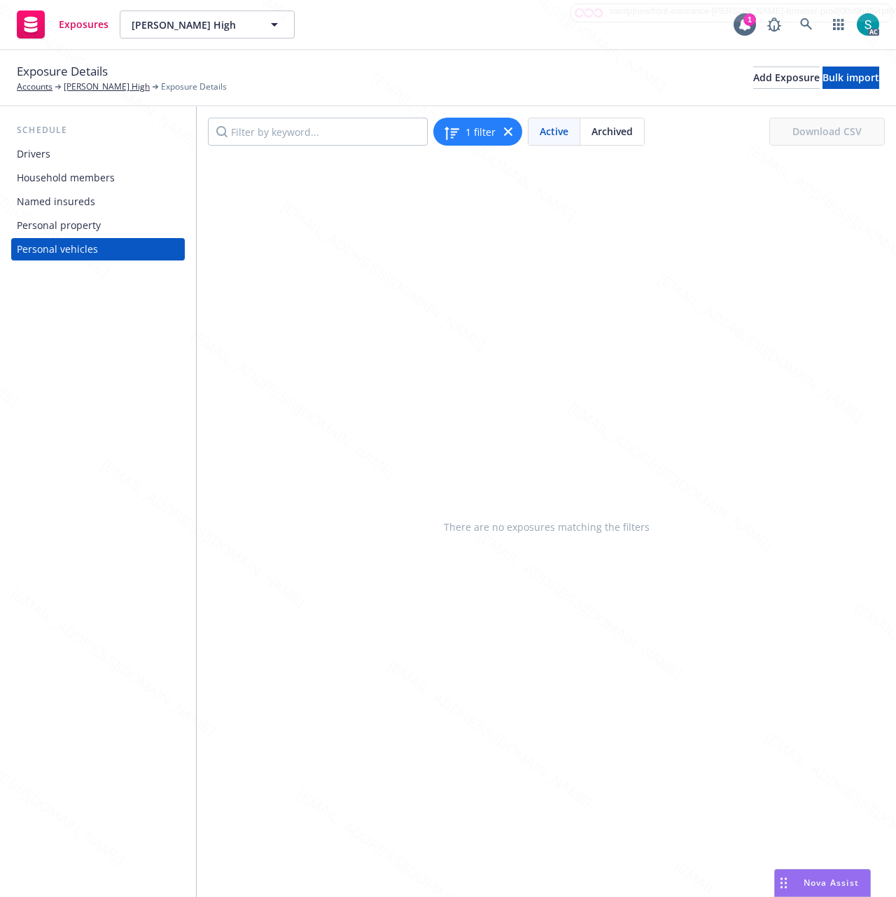
click at [90, 228] on div "Personal property" at bounding box center [59, 225] width 84 height 22
click at [87, 202] on div "Named insureds" at bounding box center [56, 201] width 78 height 22
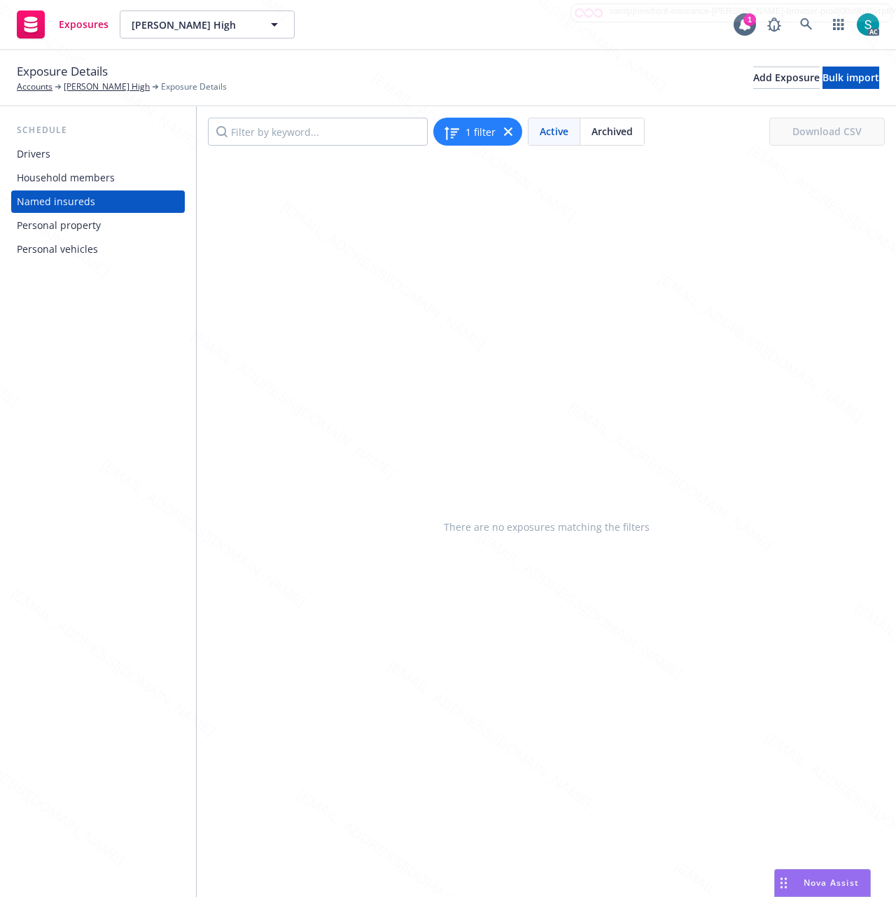
click at [85, 172] on div "Household members" at bounding box center [66, 178] width 98 height 22
click at [62, 152] on div "Drivers" at bounding box center [98, 154] width 162 height 22
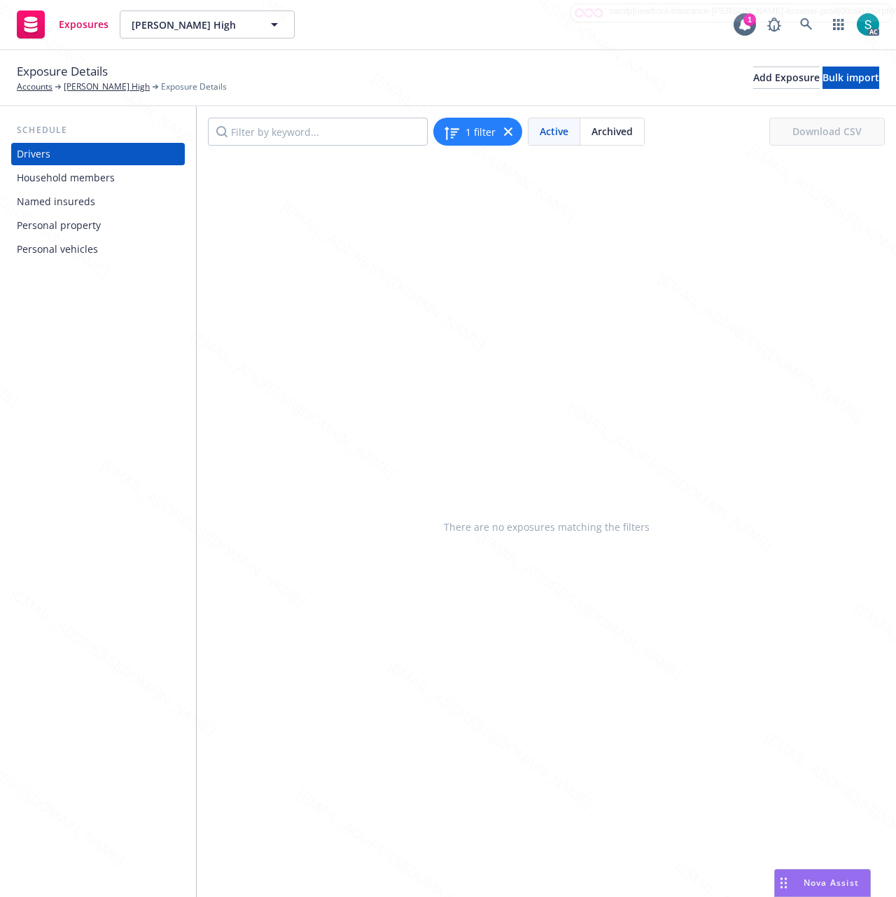
click at [650, 46] on div "Exposures Christopher High Christopher High 1 AC" at bounding box center [448, 25] width 896 height 50
click at [671, 370] on div "There are no exposures matching the filters" at bounding box center [546, 527] width 699 height 740
